Goal: Task Accomplishment & Management: Use online tool/utility

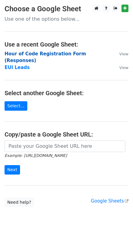
click at [73, 55] on strong "Hour of Code Registration Form (Responses)" at bounding box center [46, 57] width 82 height 12
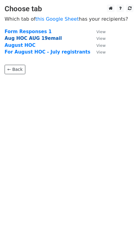
click at [40, 39] on strong "Aug HOC AUG 19email" at bounding box center [33, 38] width 57 height 5
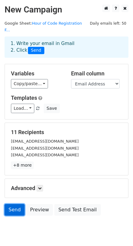
click at [14, 204] on link "Send" at bounding box center [15, 210] width 20 height 12
